Goal: Task Accomplishment & Management: Use online tool/utility

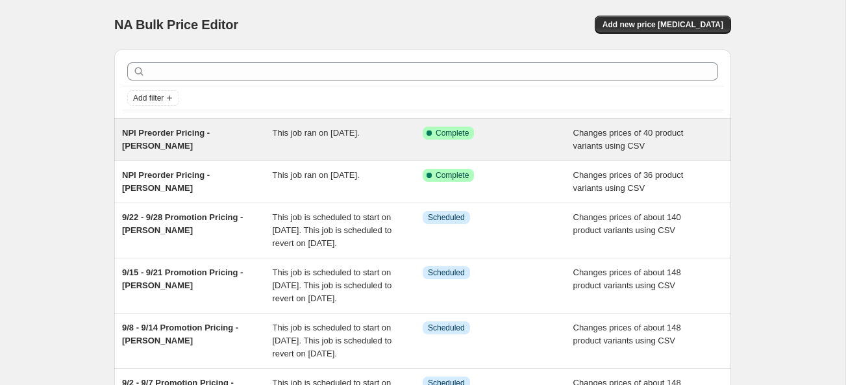
click at [210, 136] on span "NPI Preorder Pricing - [PERSON_NAME]" at bounding box center [166, 139] width 88 height 23
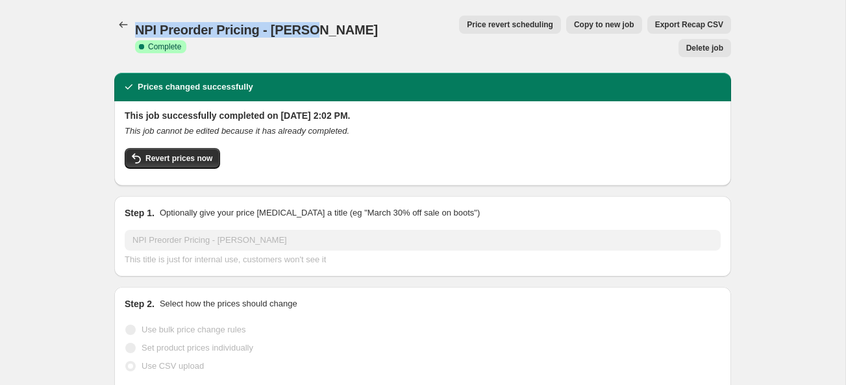
drag, startPoint x: 304, startPoint y: 24, endPoint x: 138, endPoint y: 20, distance: 166.2
click at [138, 23] on span "NPI Preorder Pricing - [PERSON_NAME]" at bounding box center [256, 30] width 243 height 14
copy span "NPI Preorder Pricing - [PERSON_NAME]"
click at [121, 23] on icon "Price change jobs" at bounding box center [123, 24] width 13 height 13
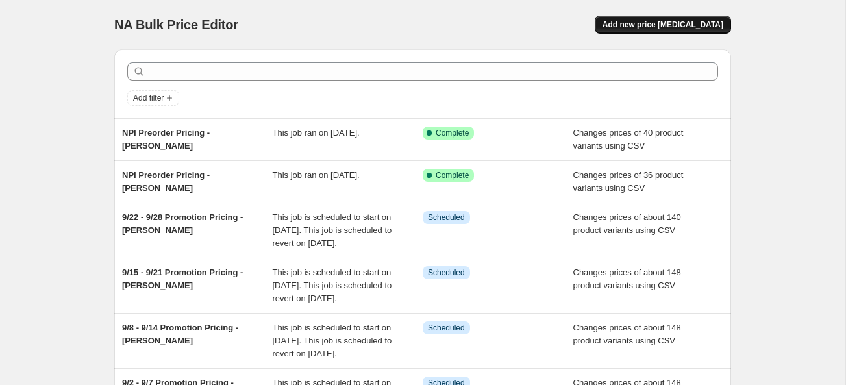
click at [687, 21] on span "Add new price [MEDICAL_DATA]" at bounding box center [662, 24] width 121 height 10
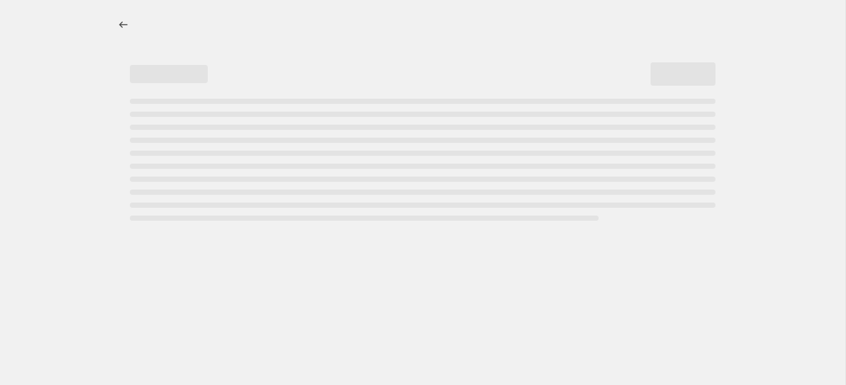
select select "percentage"
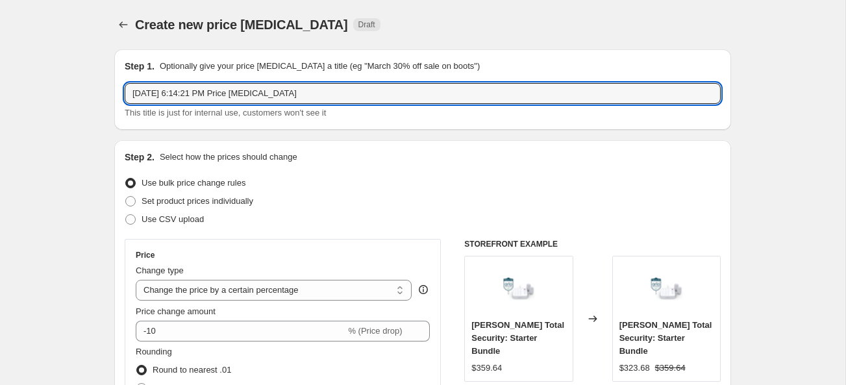
drag, startPoint x: 329, startPoint y: 93, endPoint x: 93, endPoint y: 85, distance: 235.8
paste input "NPI Preorder Pricing - [PERSON_NAME]"
type input "NPI Preorder Pricing - [PERSON_NAME]"
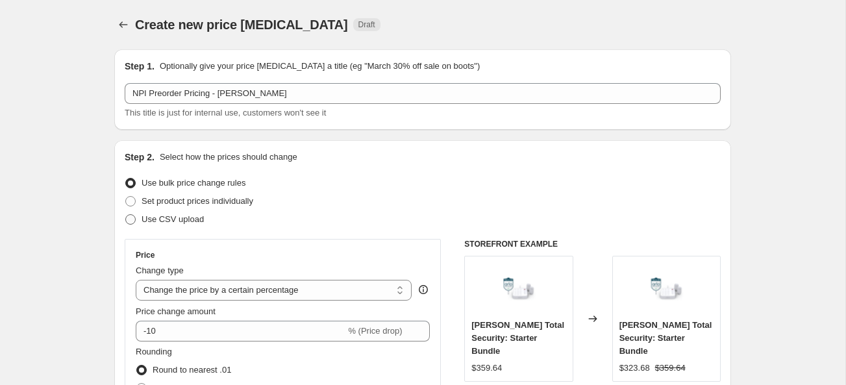
click at [168, 223] on span "Use CSV upload" at bounding box center [173, 219] width 62 height 10
click at [126, 215] on input "Use CSV upload" at bounding box center [125, 214] width 1 height 1
radio input "true"
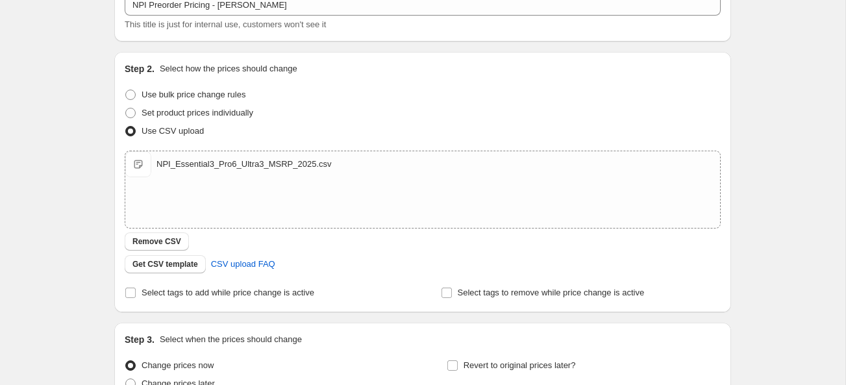
scroll to position [217, 0]
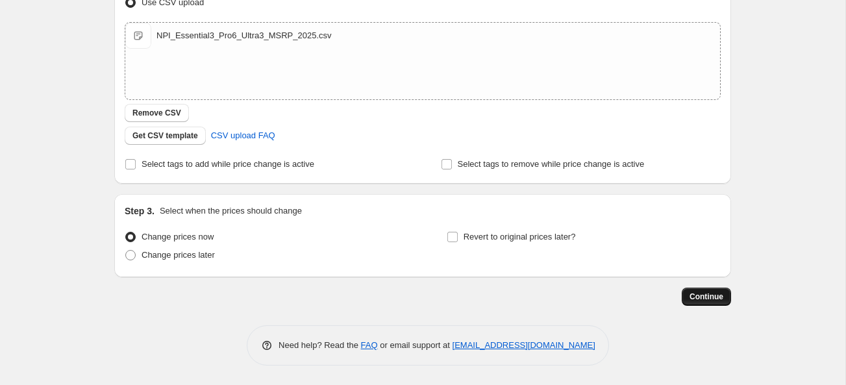
click at [717, 296] on span "Continue" at bounding box center [706, 296] width 34 height 10
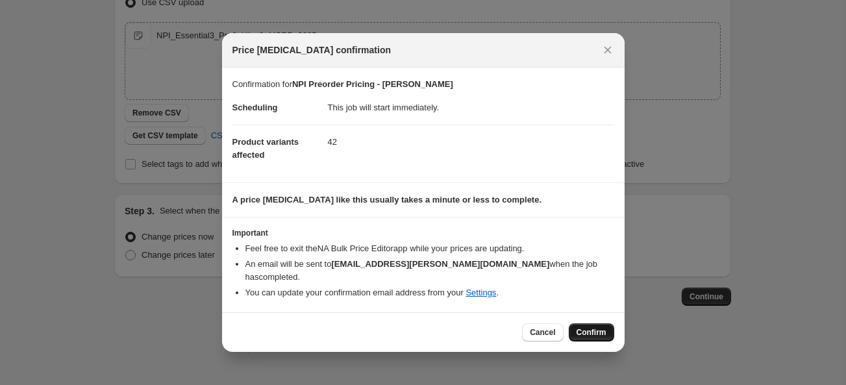
click at [591, 327] on span "Confirm" at bounding box center [591, 332] width 30 height 10
